Goal: Information Seeking & Learning: Understand process/instructions

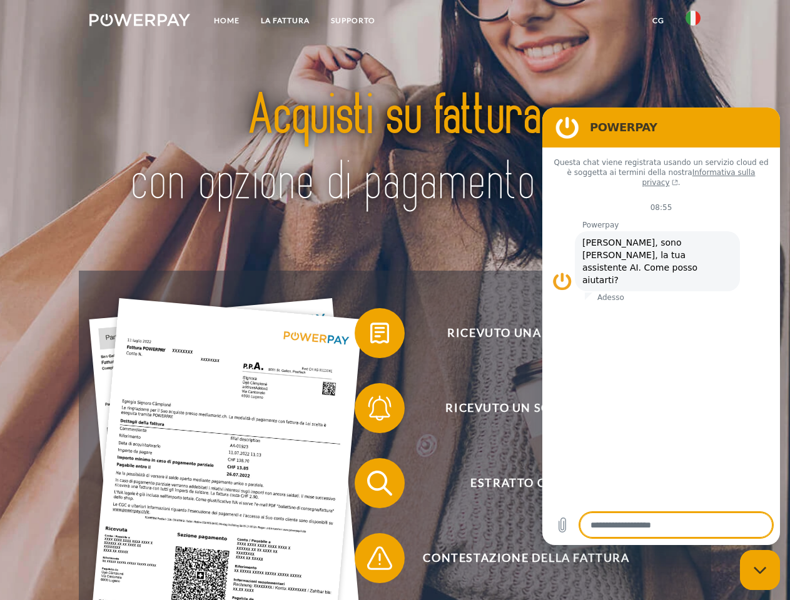
click at [139, 22] on img at bounding box center [139, 20] width 101 height 13
click at [693, 22] on img at bounding box center [692, 18] width 15 height 15
click at [658, 21] on link "CG" at bounding box center [657, 20] width 33 height 23
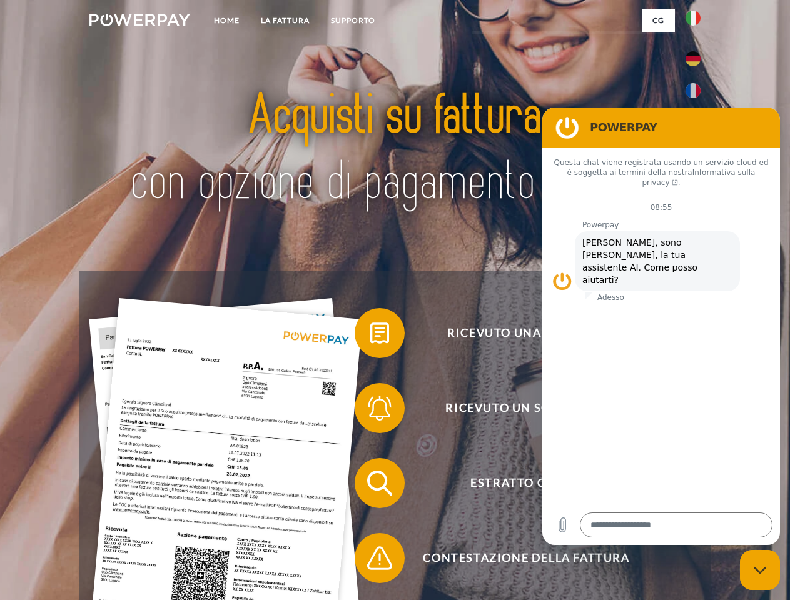
click at [370, 336] on span at bounding box center [360, 333] width 63 height 63
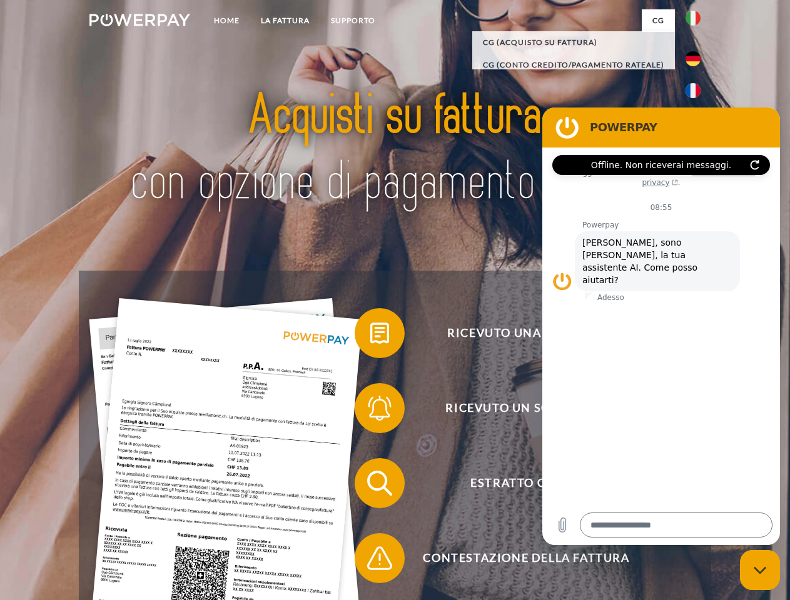
click at [370, 411] on div "Ricevuto una fattura? Ricevuto un sollecito? Estratto conto indietro" at bounding box center [394, 521] width 631 height 500
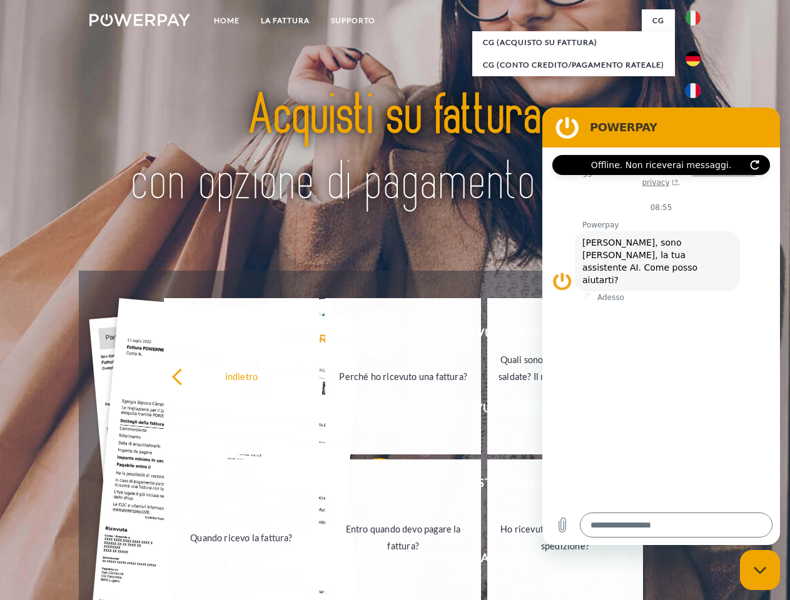
click at [370, 486] on link "Entro quando devo pagare la fattura?" at bounding box center [403, 538] width 156 height 156
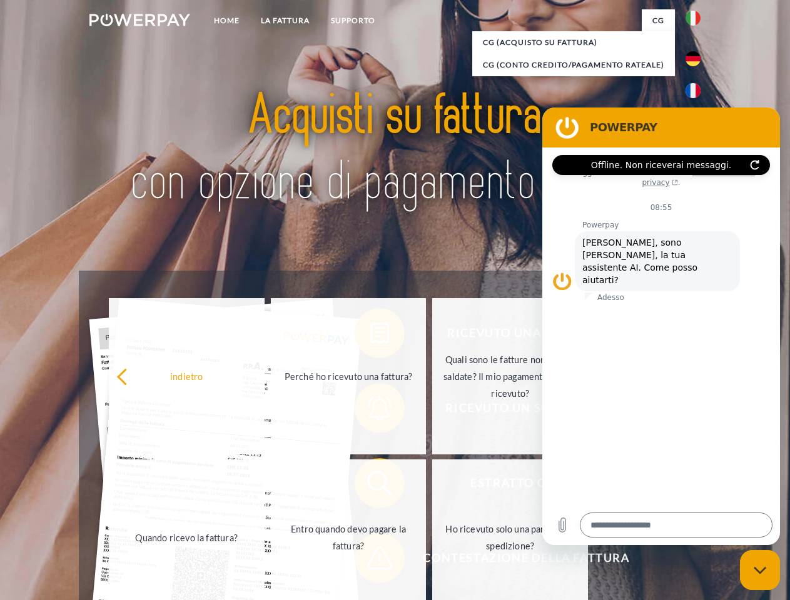
click at [370, 561] on span at bounding box center [360, 558] width 63 height 63
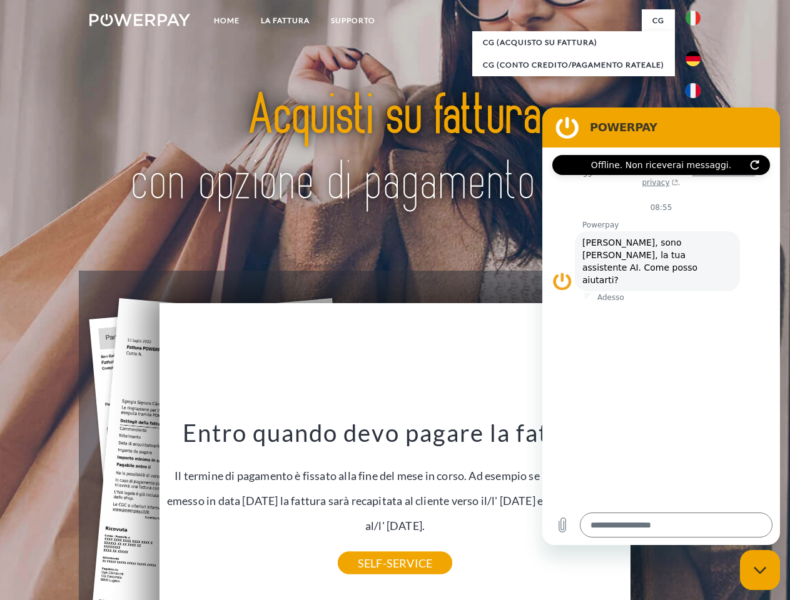
click at [760, 570] on icon "Chiudi la finestra di messaggistica" at bounding box center [759, 570] width 13 height 8
type textarea "*"
